Goal: Task Accomplishment & Management: Manage account settings

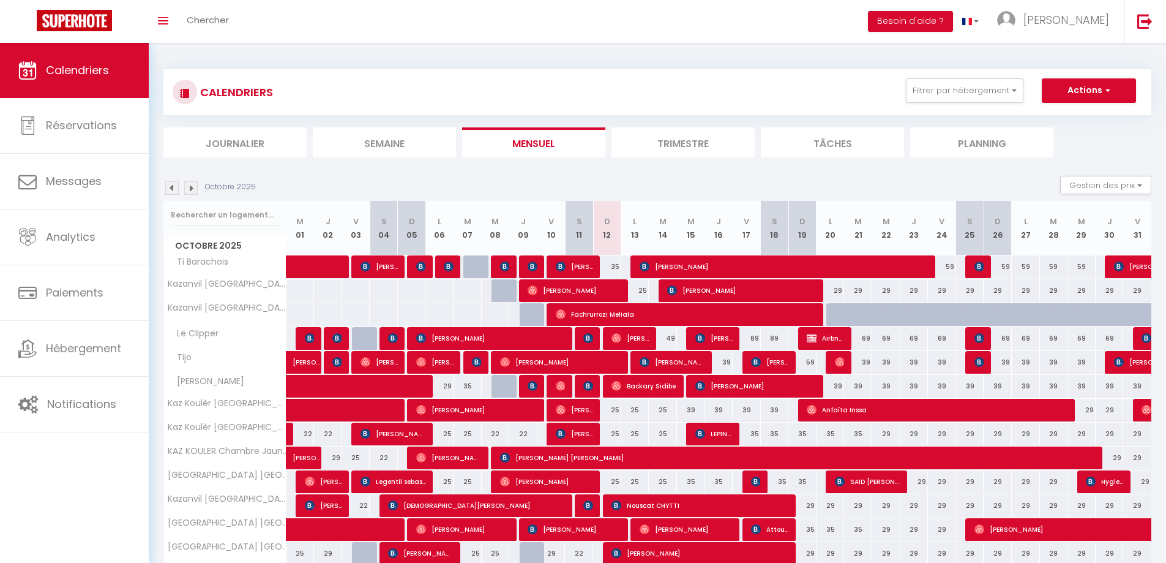
scroll to position [52, 0]
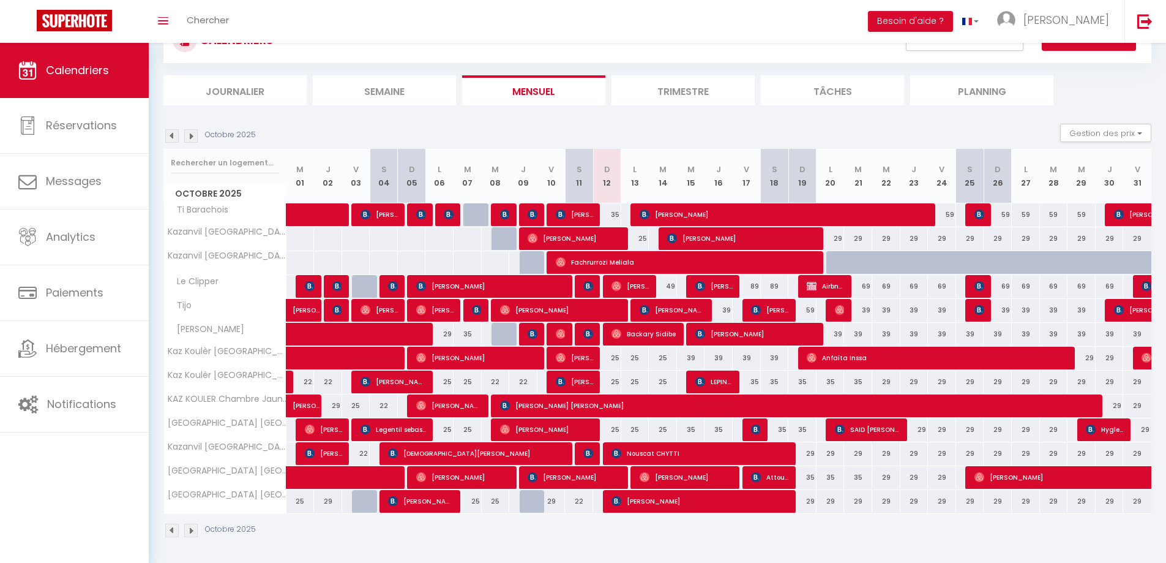
click at [190, 137] on img at bounding box center [190, 135] width 13 height 13
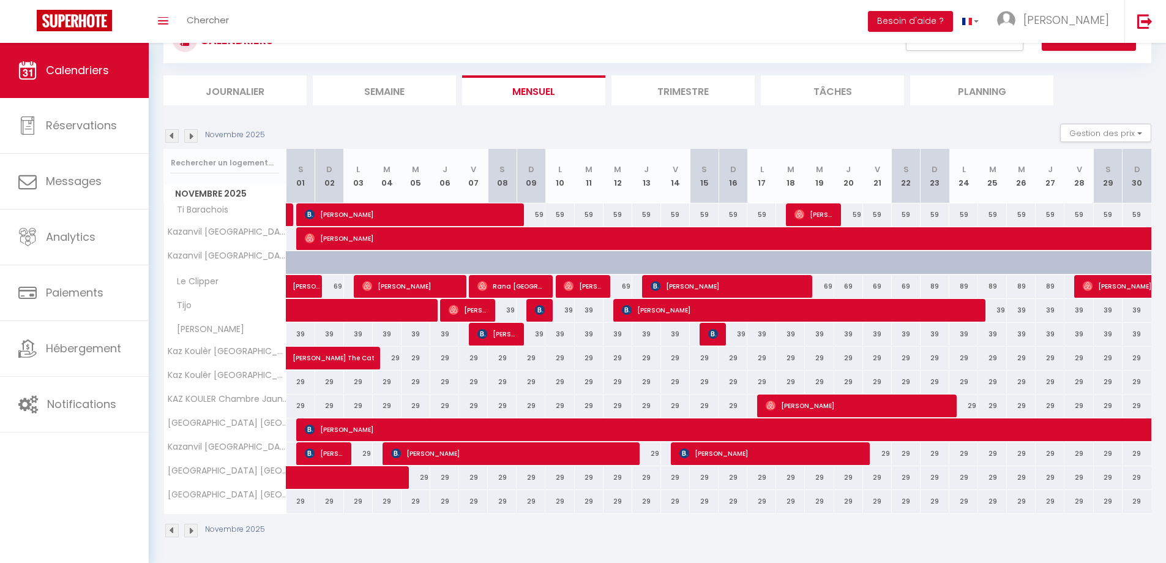
click at [170, 136] on img at bounding box center [171, 135] width 13 height 13
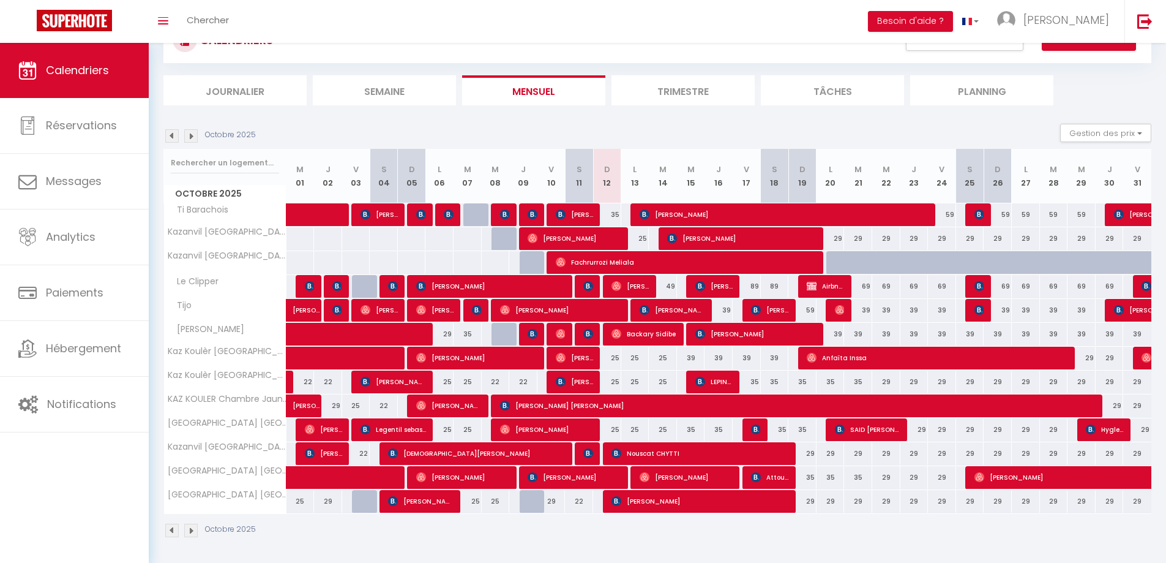
click at [839, 263] on div at bounding box center [840, 262] width 28 height 23
type input "Lun 20 Octobre 2025"
type input "[DATE] Octobre 2025"
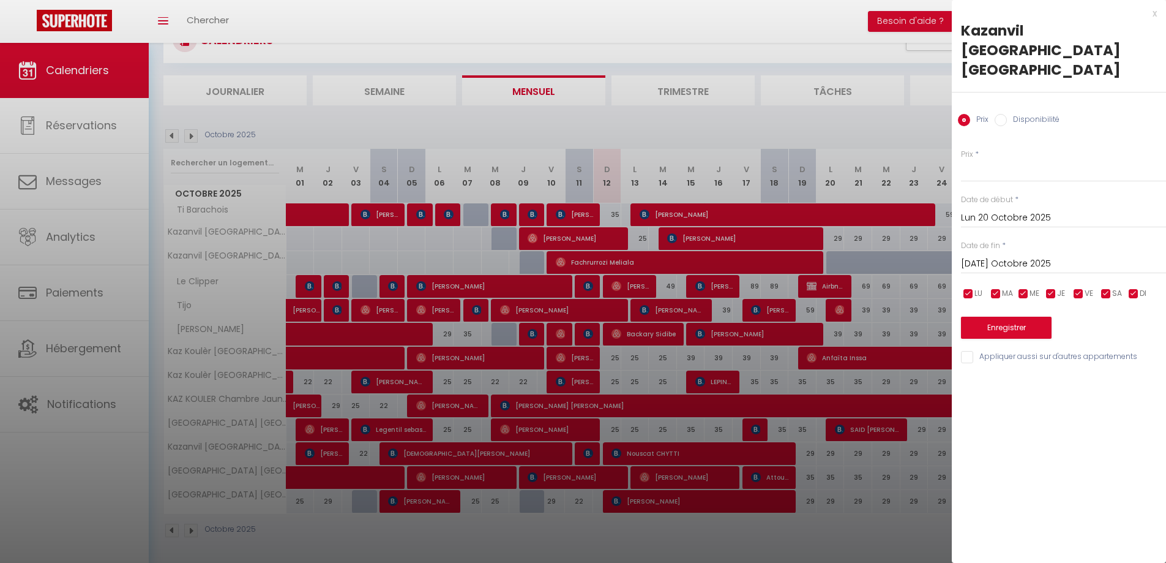
click at [1038, 114] on label "Disponibilité" at bounding box center [1033, 120] width 53 height 13
click at [1007, 114] on input "Disponibilité" at bounding box center [1001, 120] width 12 height 12
radio input "true"
radio input "false"
click at [1022, 257] on input "[DATE] Octobre 2025" at bounding box center [1063, 265] width 205 height 16
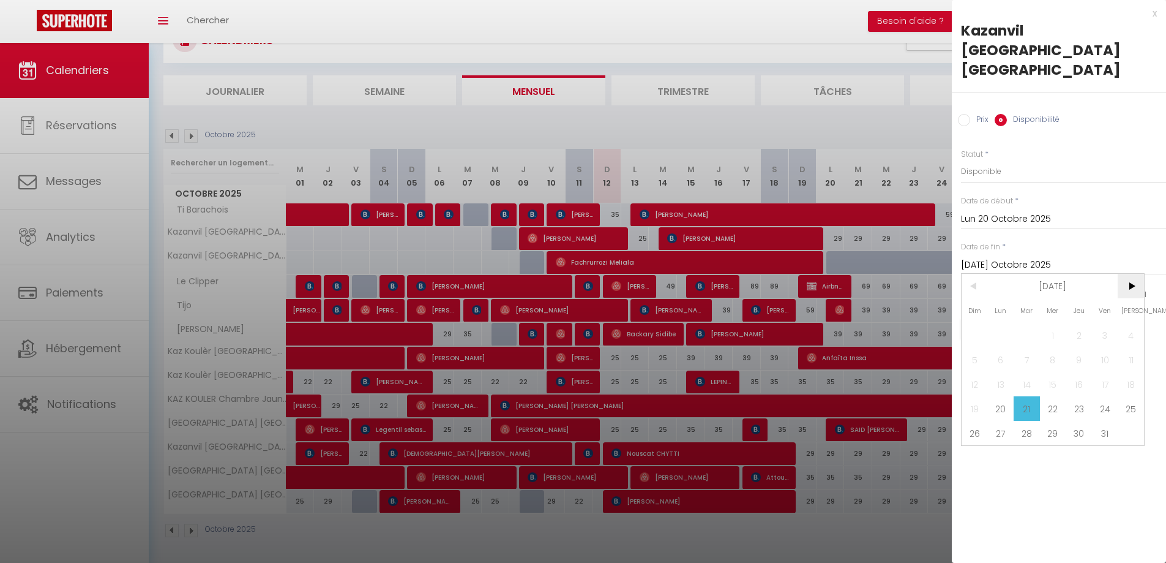
click at [1130, 274] on span ">" at bounding box center [1131, 286] width 26 height 24
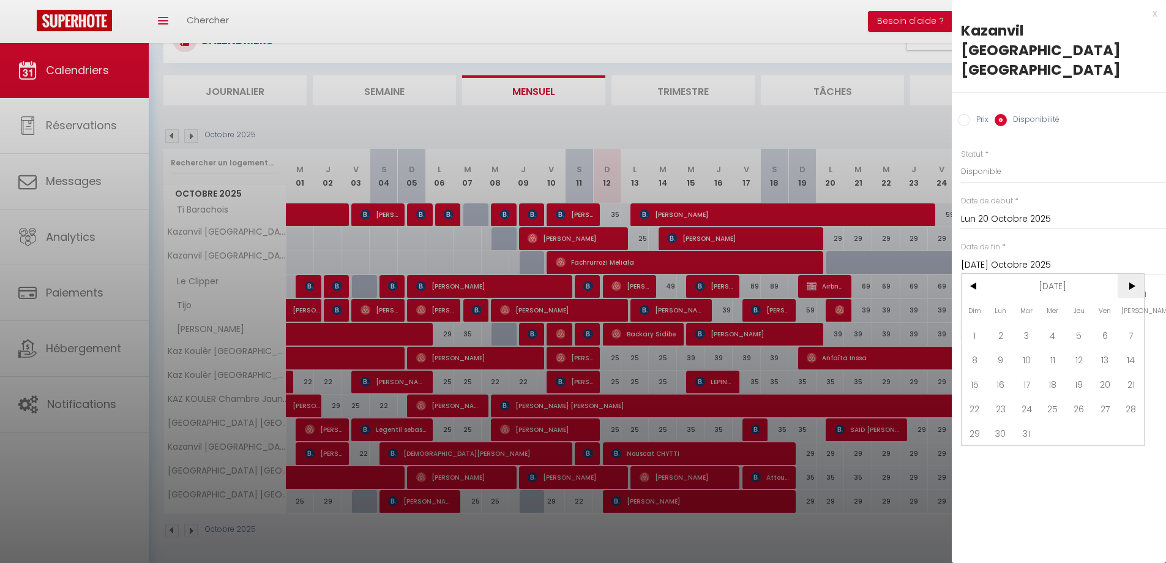
click at [1130, 274] on span ">" at bounding box center [1131, 286] width 26 height 24
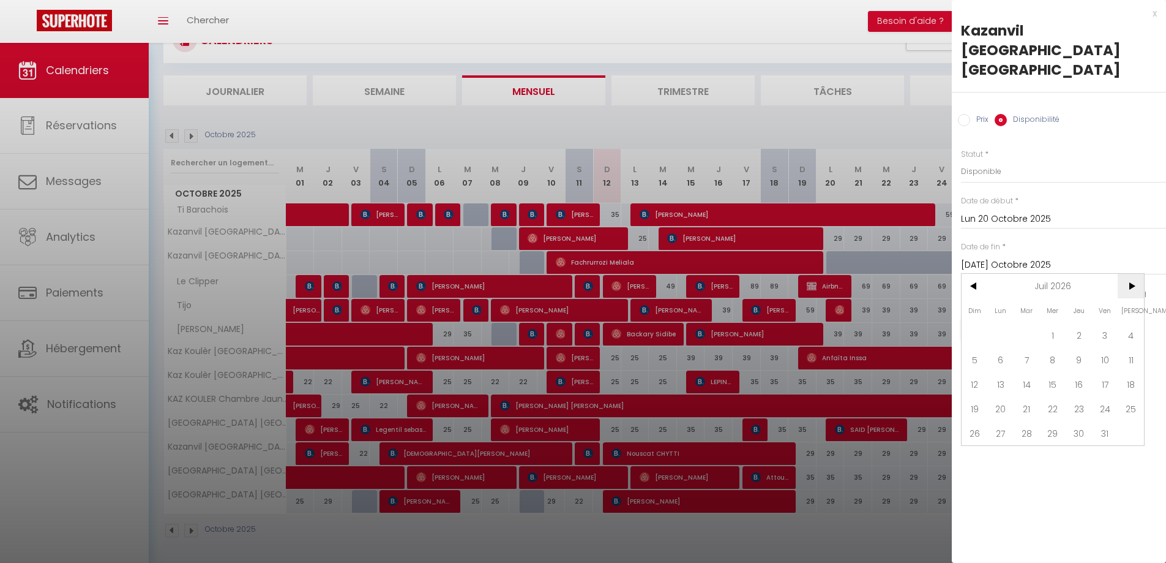
click at [1130, 274] on span ">" at bounding box center [1131, 286] width 26 height 24
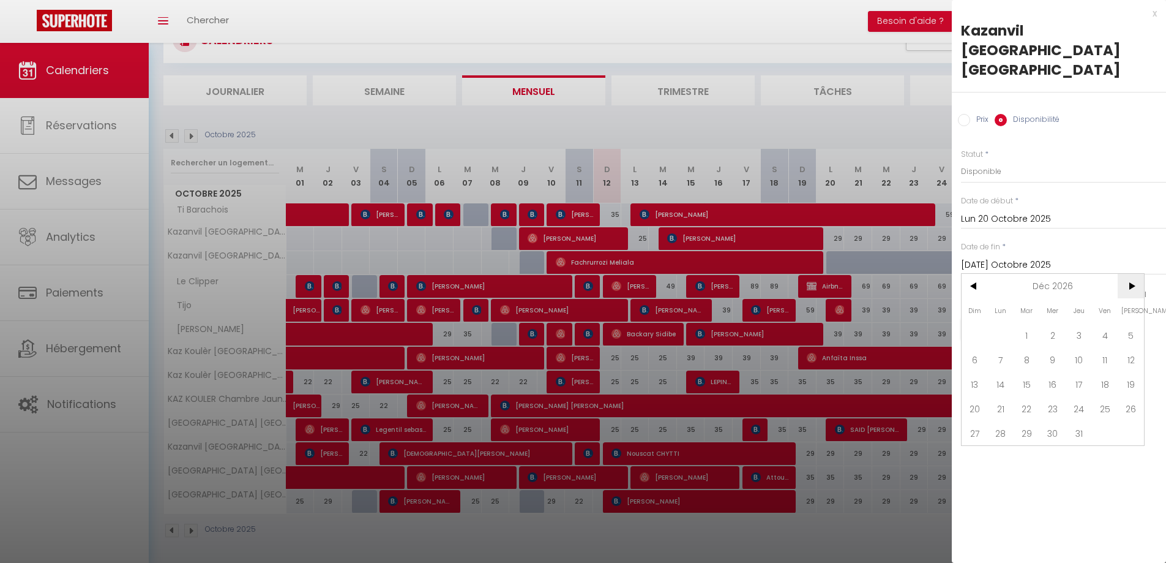
click at [1130, 274] on span ">" at bounding box center [1131, 286] width 26 height 24
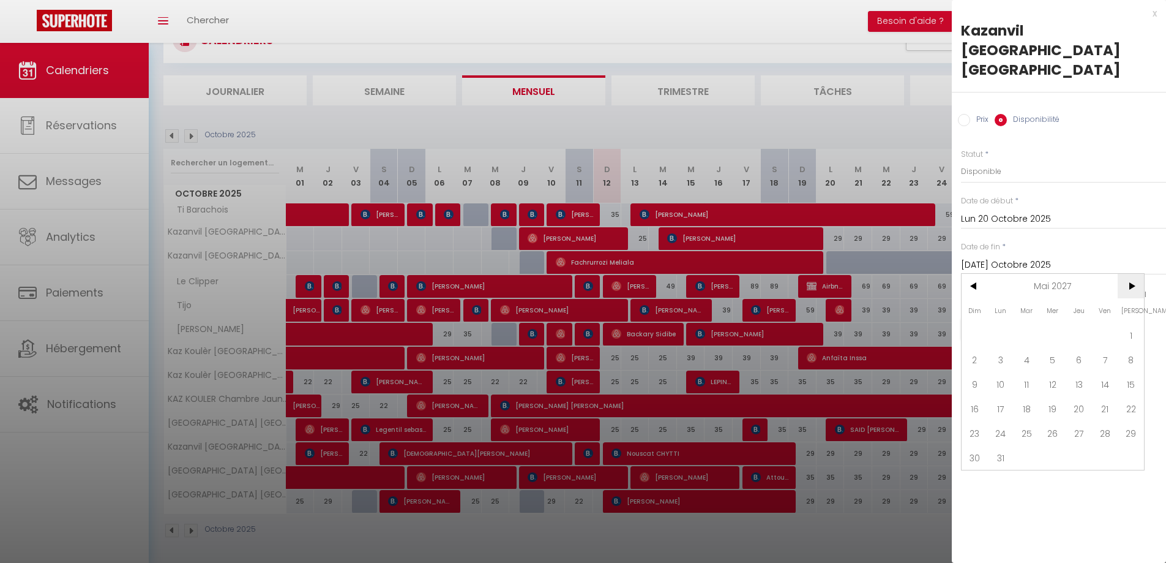
click at [1130, 274] on span ">" at bounding box center [1131, 286] width 26 height 24
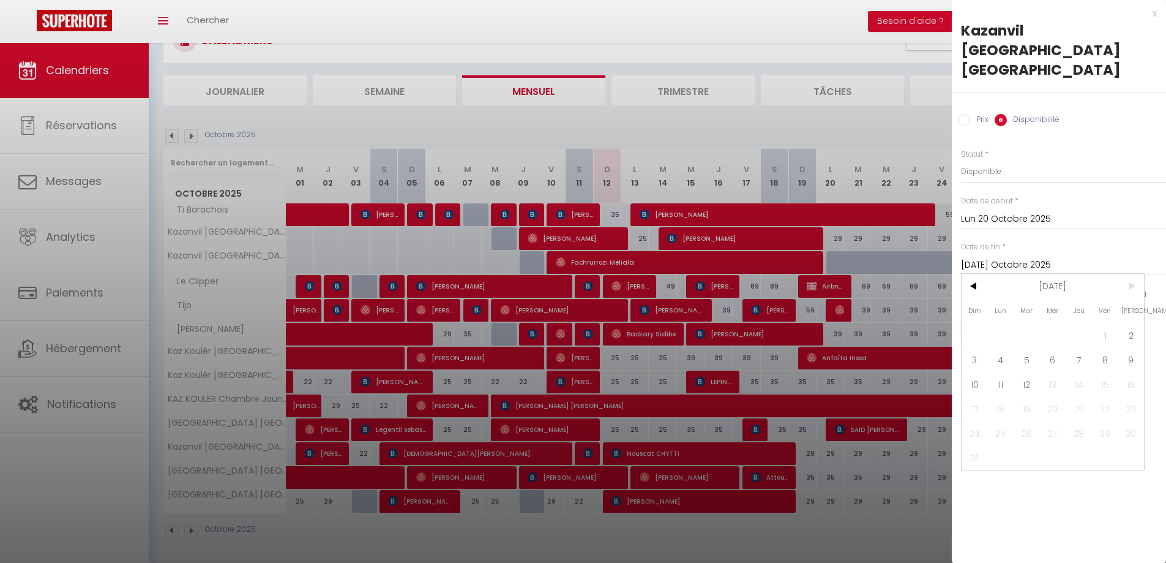
click at [1130, 274] on span ">" at bounding box center [1131, 286] width 26 height 24
click at [1027, 372] on span "12" at bounding box center [1027, 384] width 26 height 24
type input "[DATE] Octobre 2027"
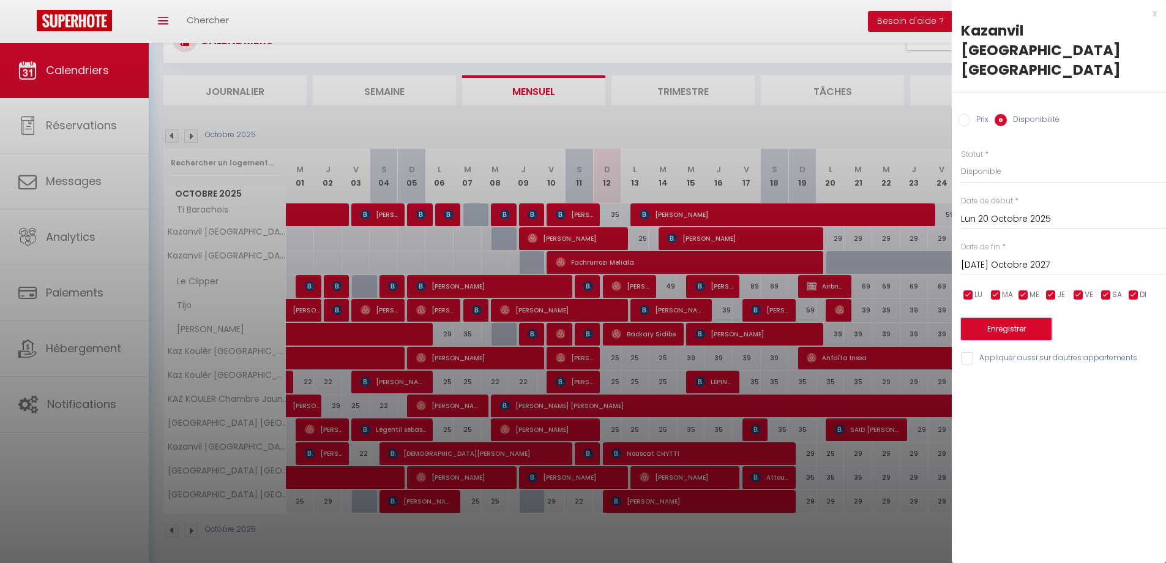
click at [990, 318] on button "Enregistrer" at bounding box center [1006, 329] width 91 height 22
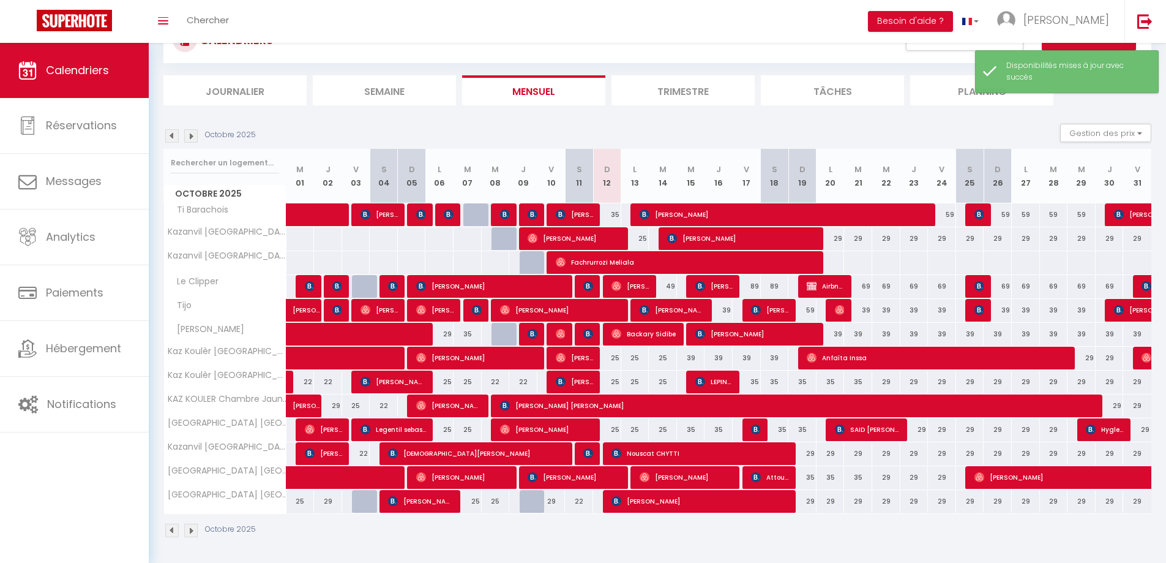
click at [839, 263] on div at bounding box center [830, 262] width 29 height 23
select select "1"
type input "Lun 20 Octobre 2025"
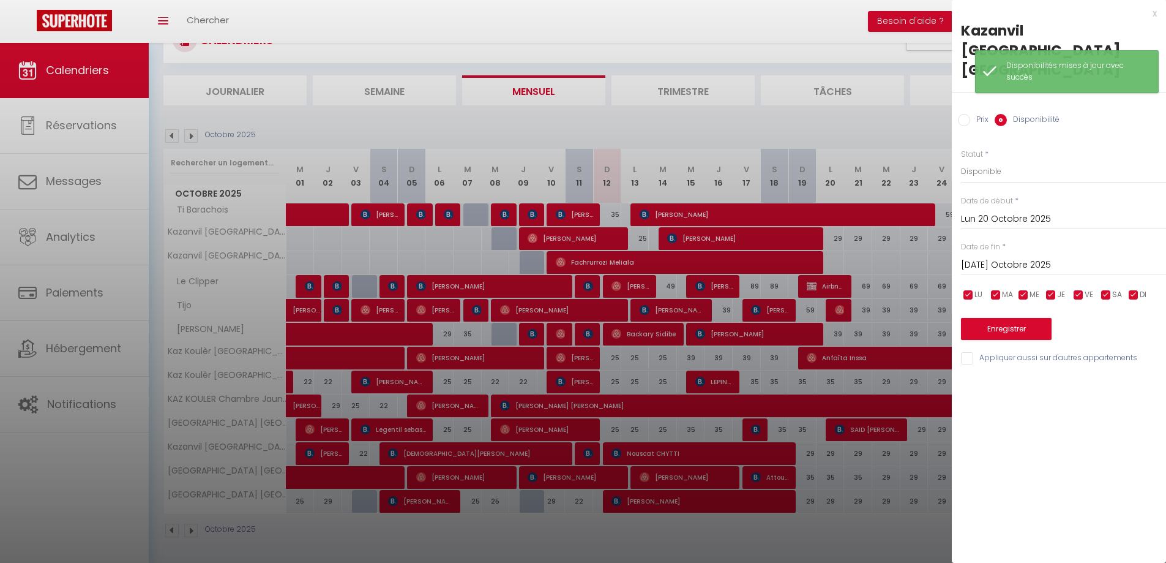
click at [1058, 257] on input "[DATE] Octobre 2025" at bounding box center [1063, 265] width 205 height 16
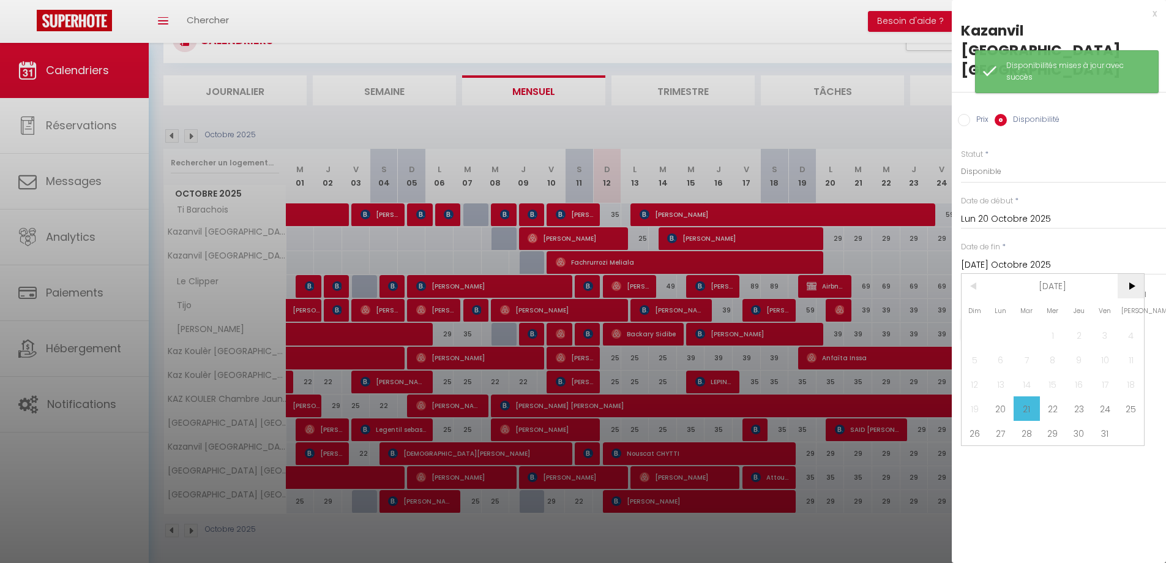
click at [1132, 274] on span ">" at bounding box center [1131, 286] width 26 height 24
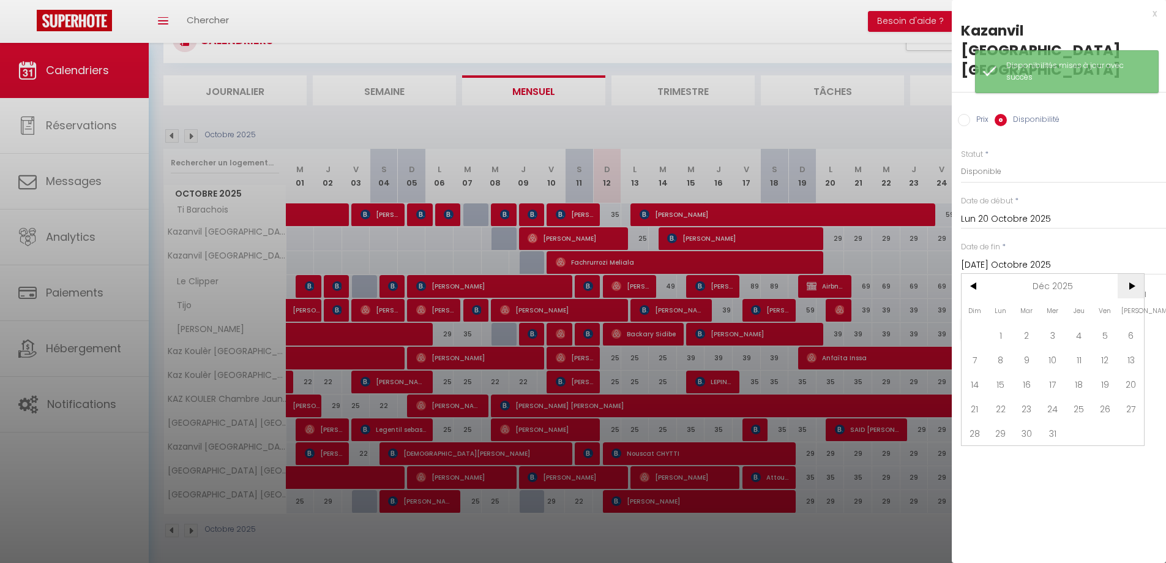
click at [1132, 274] on span ">" at bounding box center [1131, 286] width 26 height 24
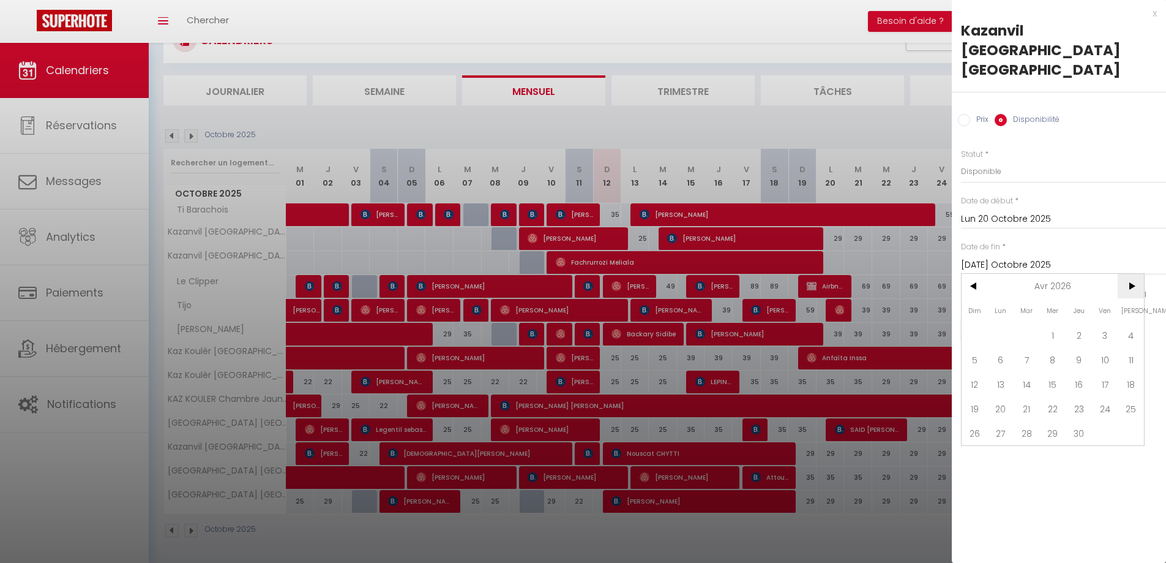
click at [1132, 274] on span ">" at bounding box center [1131, 286] width 26 height 24
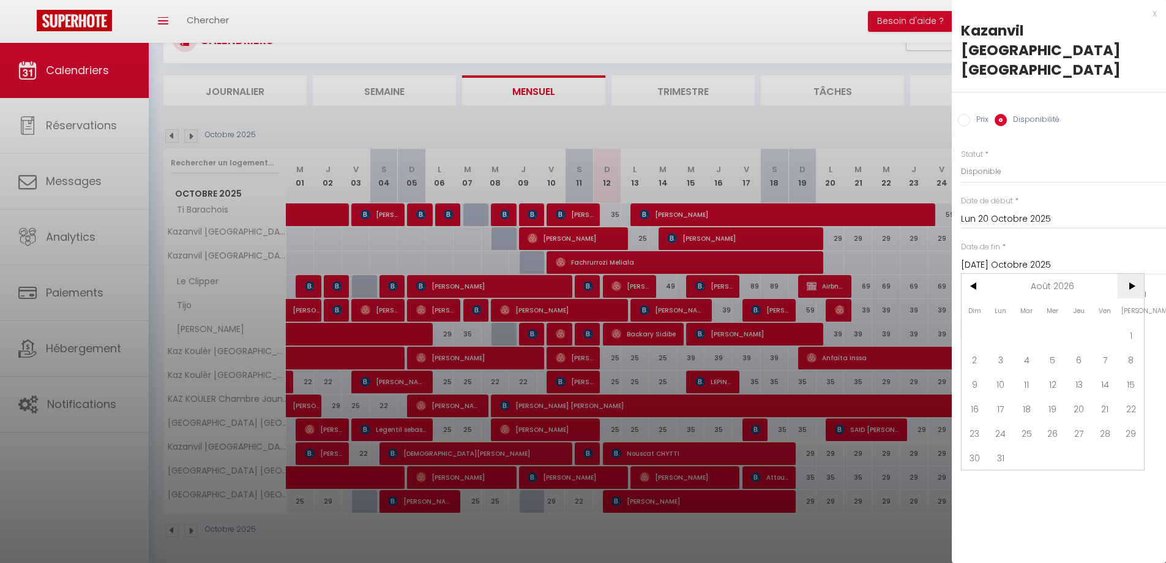
click at [1132, 274] on span ">" at bounding box center [1131, 286] width 26 height 24
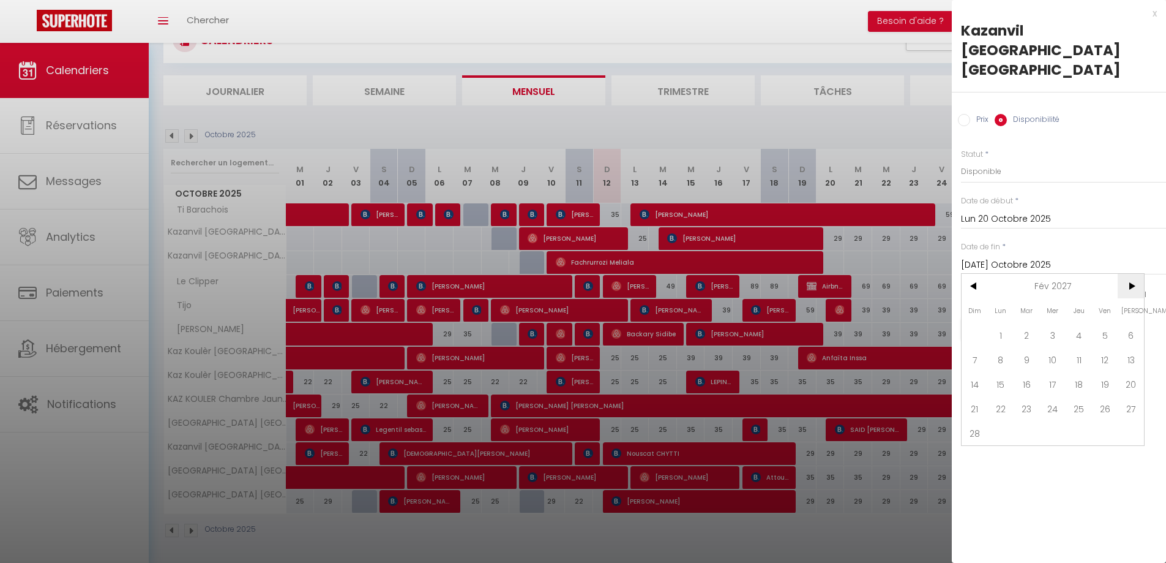
click at [1132, 274] on span ">" at bounding box center [1131, 286] width 26 height 24
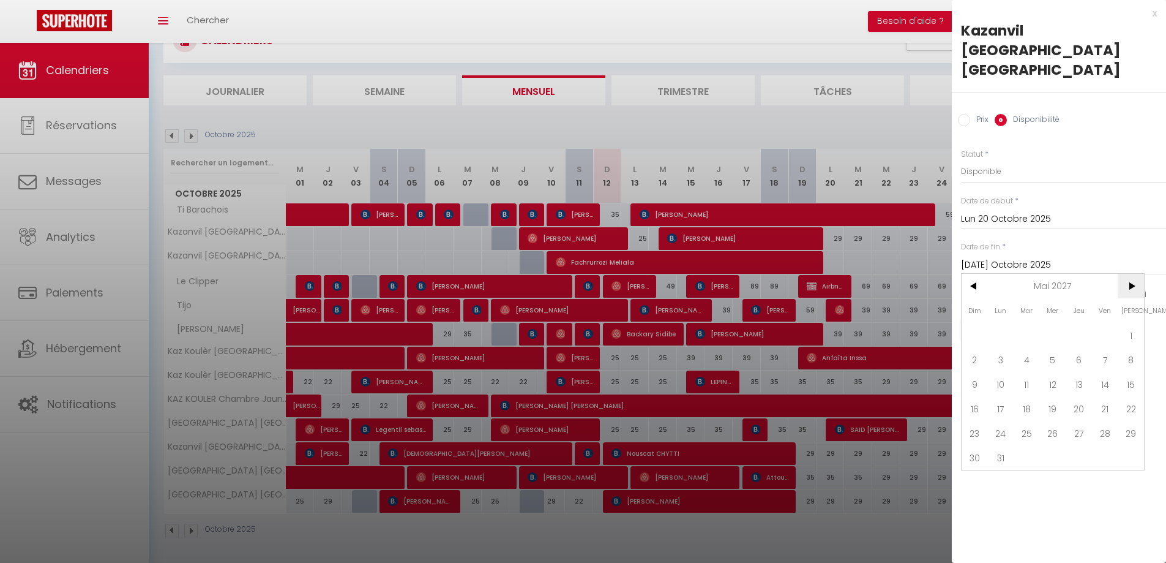
click at [1132, 274] on span ">" at bounding box center [1131, 286] width 26 height 24
click at [1033, 372] on span "12" at bounding box center [1027, 384] width 26 height 24
type input "[DATE] Octobre 2027"
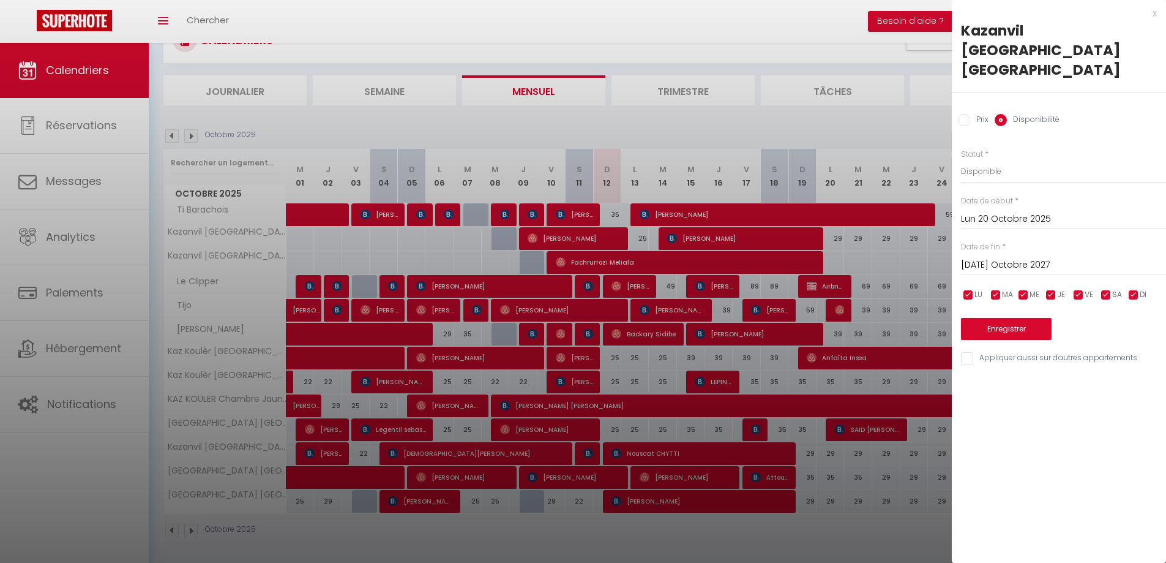
click at [966, 114] on input "Prix" at bounding box center [964, 120] width 12 height 12
radio input "true"
radio input "false"
click at [988, 160] on input "Prix" at bounding box center [1063, 171] width 205 height 22
type input "29"
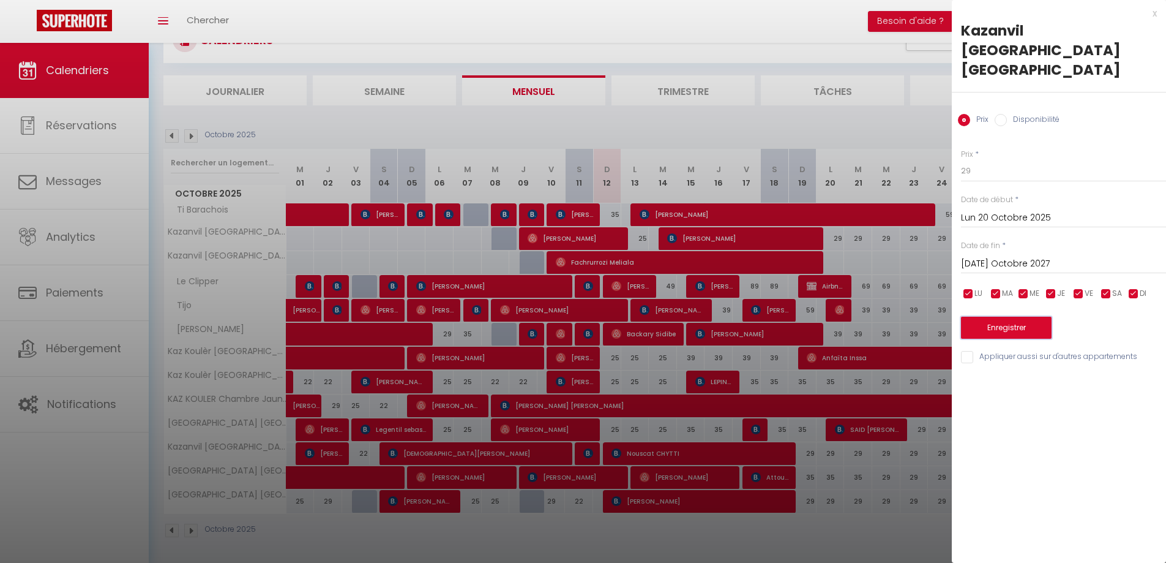
click at [1005, 316] on button "Enregistrer" at bounding box center [1006, 327] width 91 height 22
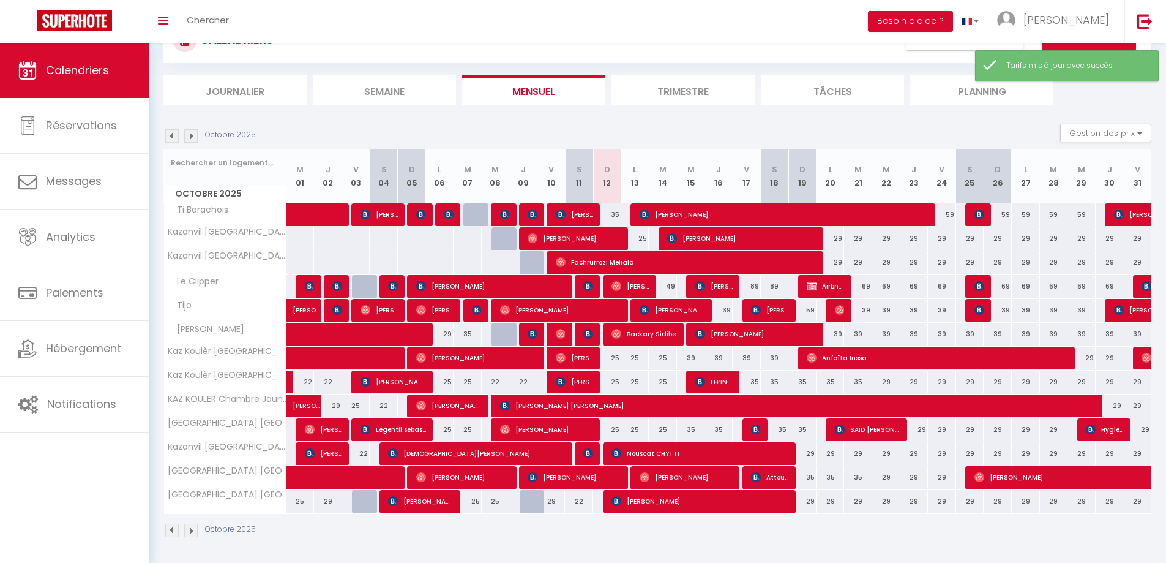
scroll to position [54, 0]
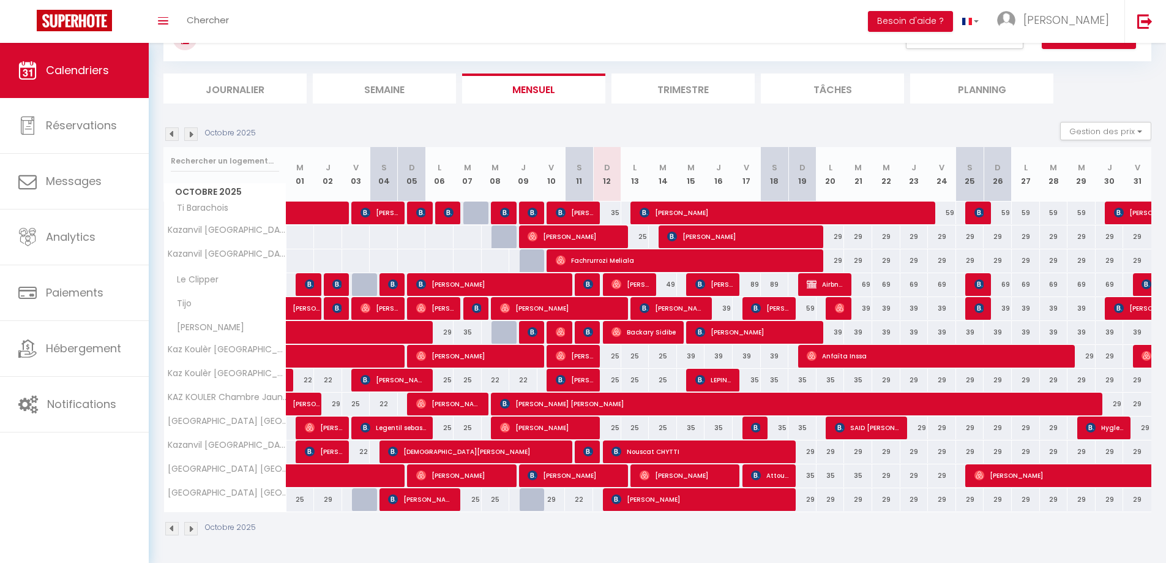
click at [776, 287] on div "89" at bounding box center [775, 284] width 28 height 23
type input "89"
type input "Sam 18 Octobre 2025"
type input "Dim 19 Octobre 2025"
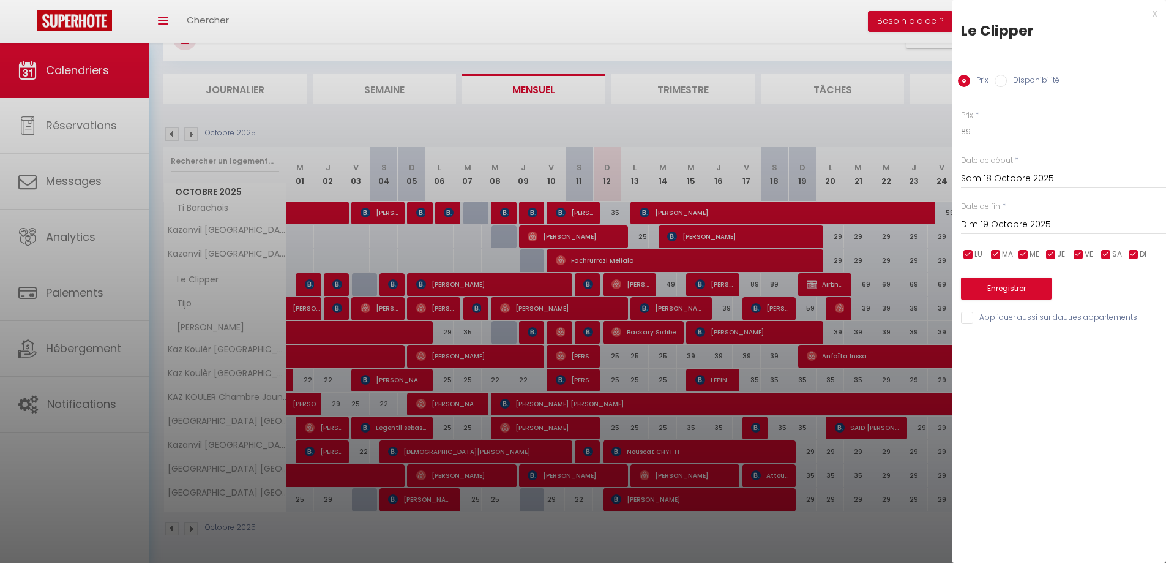
click at [1016, 81] on label "Disponibilité" at bounding box center [1033, 81] width 53 height 13
click at [1007, 81] on input "Disponibilité" at bounding box center [1001, 81] width 12 height 12
radio input "true"
radio input "false"
click at [997, 293] on button "Enregistrer" at bounding box center [1006, 290] width 91 height 22
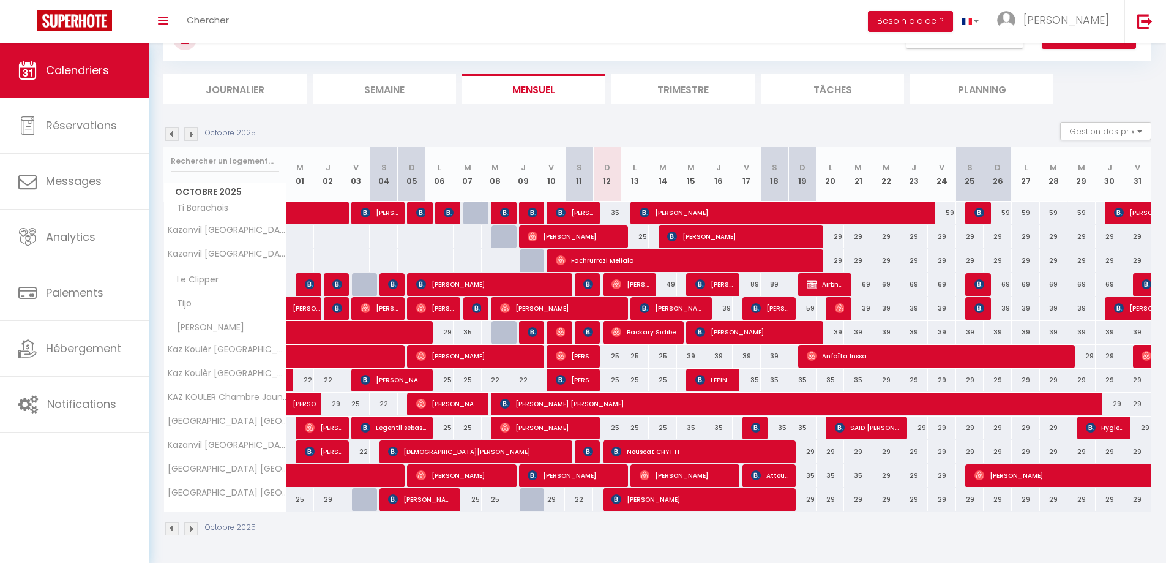
click at [777, 286] on div "89" at bounding box center [775, 284] width 28 height 23
select select "1"
type input "Sam 18 Octobre 2025"
type input "Dim 19 Octobre 2025"
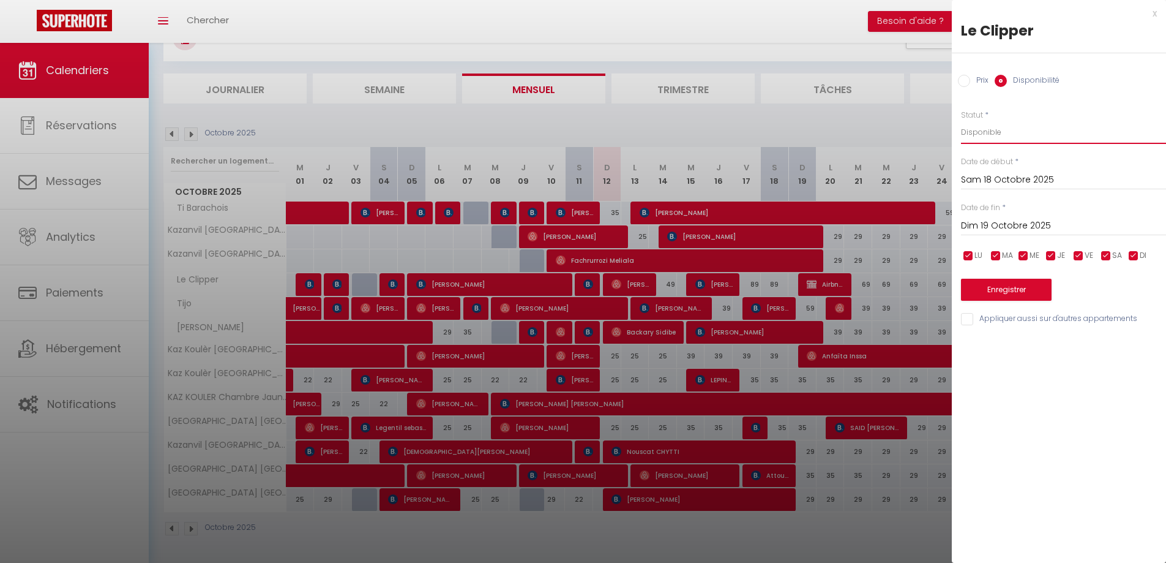
click at [994, 137] on select "Disponible Indisponible" at bounding box center [1063, 132] width 205 height 23
select select "0"
click at [961, 121] on select "Disponible Indisponible" at bounding box center [1063, 132] width 205 height 23
click at [995, 293] on button "Enregistrer" at bounding box center [1006, 290] width 91 height 22
